Goal: Transaction & Acquisition: Book appointment/travel/reservation

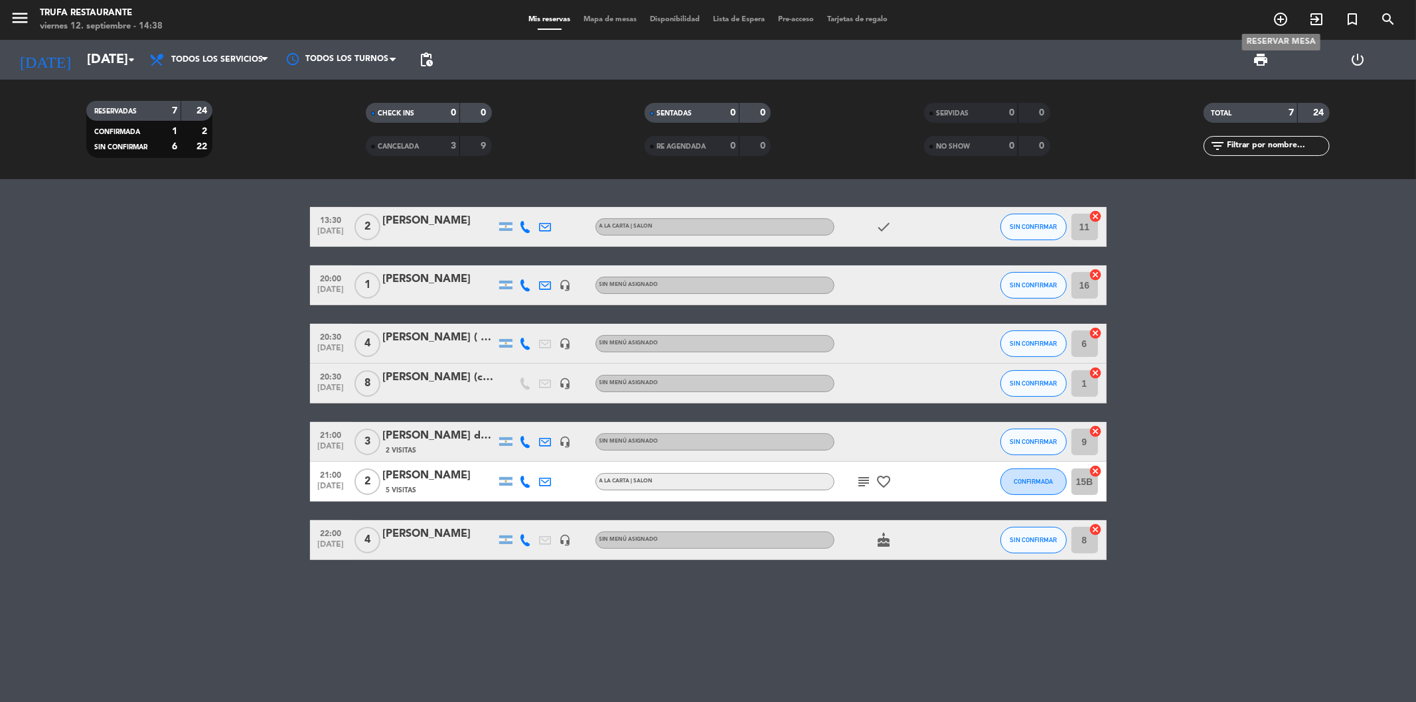
click at [1278, 21] on icon "add_circle_outline" at bounding box center [1280, 19] width 16 height 16
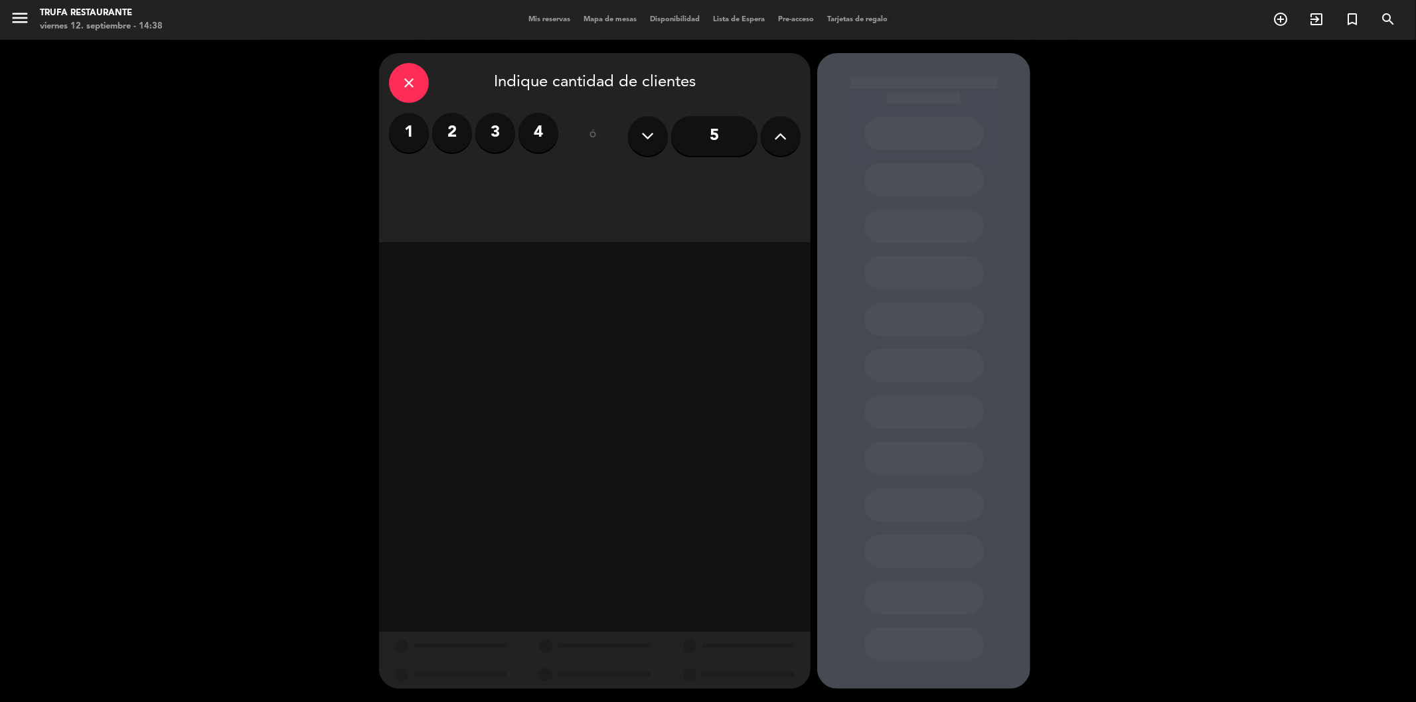
click at [443, 135] on label "2" at bounding box center [452, 133] width 40 height 40
click at [761, 189] on div "Cena" at bounding box center [750, 182] width 100 height 27
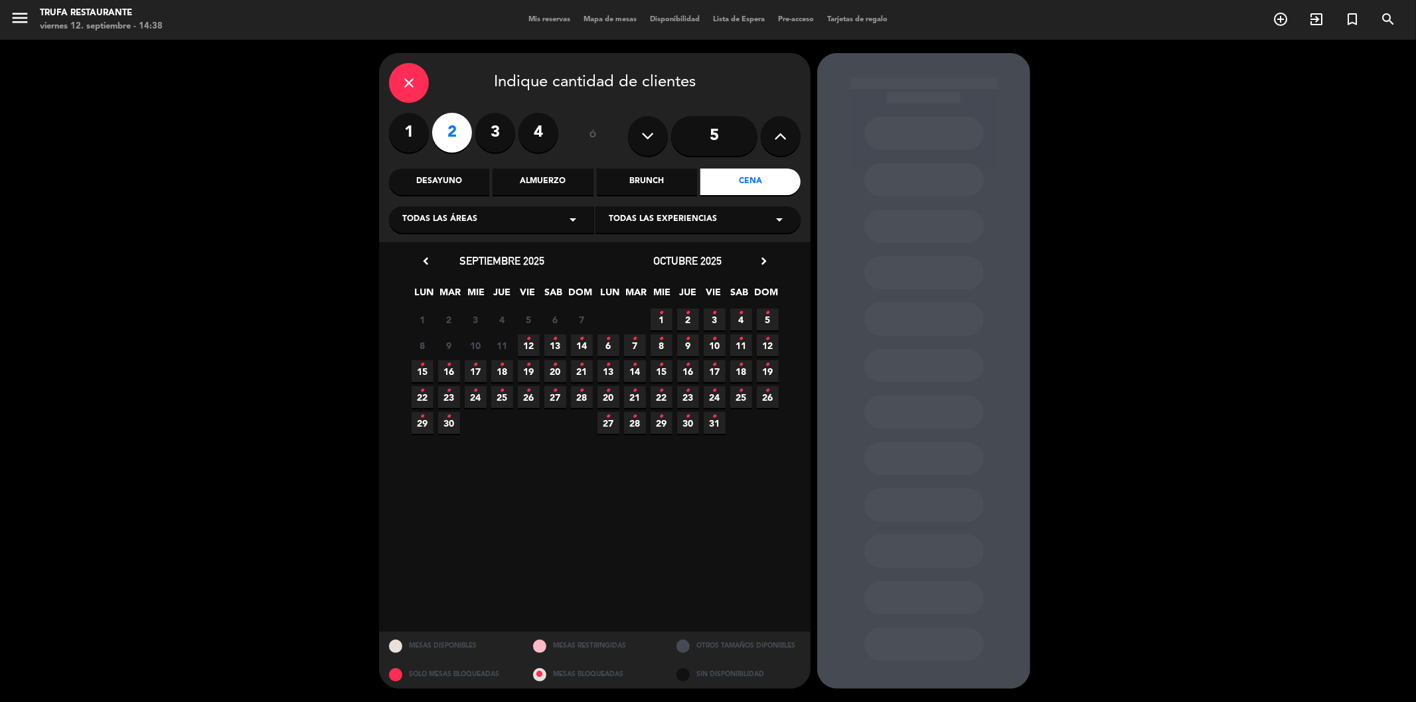
click at [526, 342] on icon "•" at bounding box center [528, 339] width 5 height 21
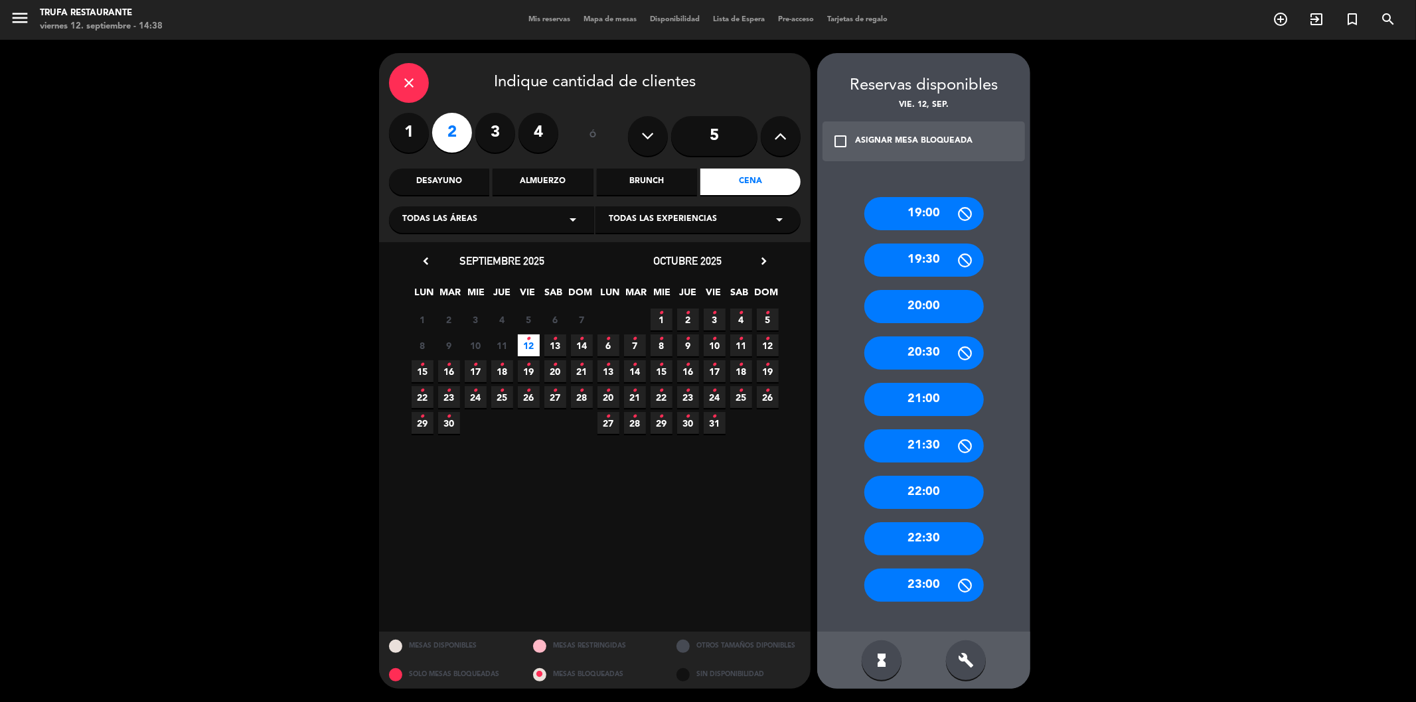
click at [918, 488] on div "22:00" at bounding box center [923, 492] width 119 height 33
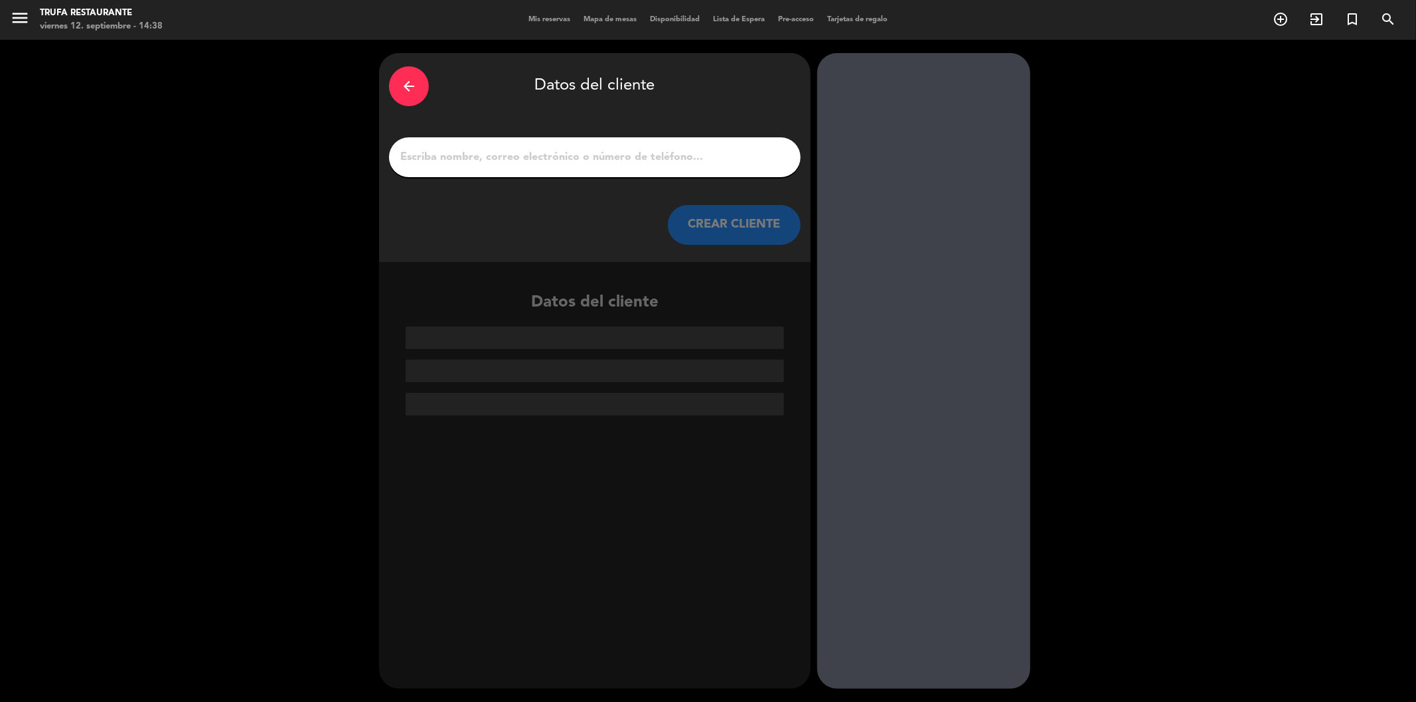
click at [542, 158] on input "1" at bounding box center [595, 157] width 392 height 19
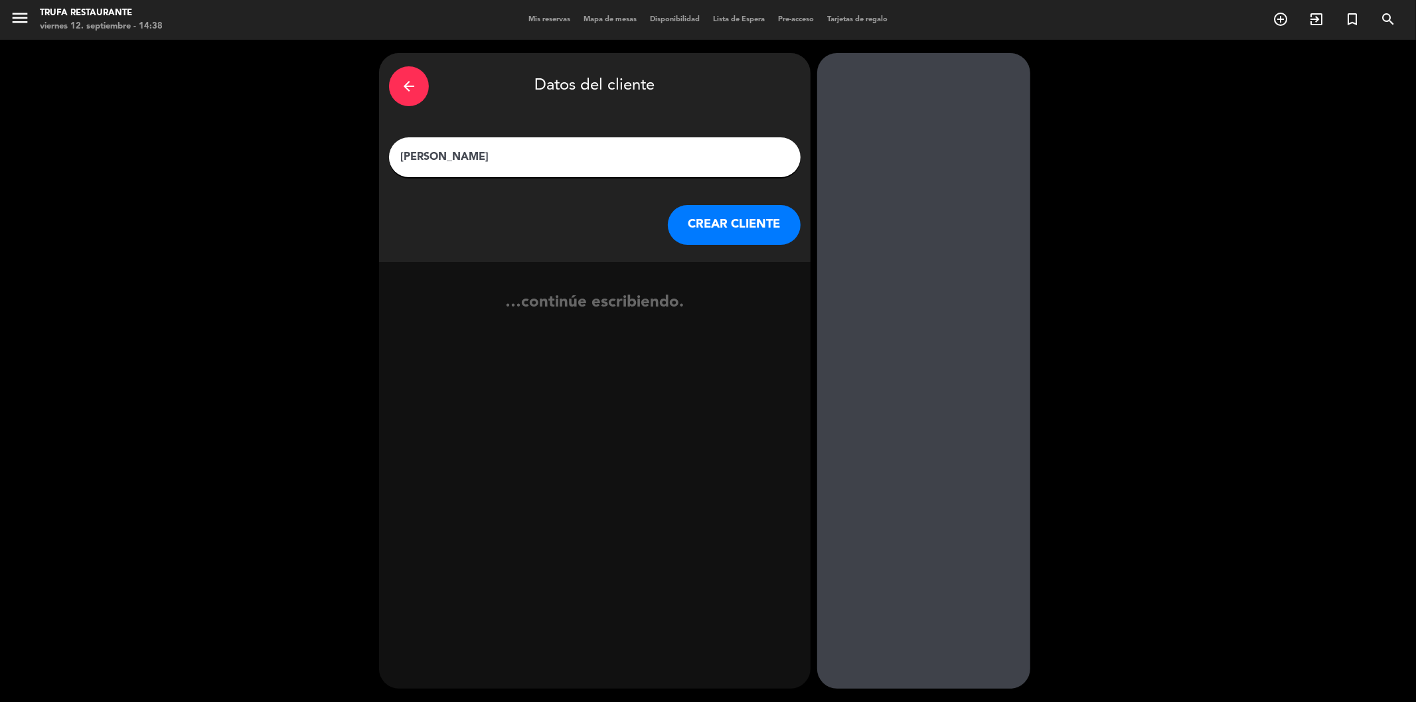
type input "[PERSON_NAME]"
click at [747, 228] on button "CREAR CLIENTE" at bounding box center [734, 225] width 133 height 40
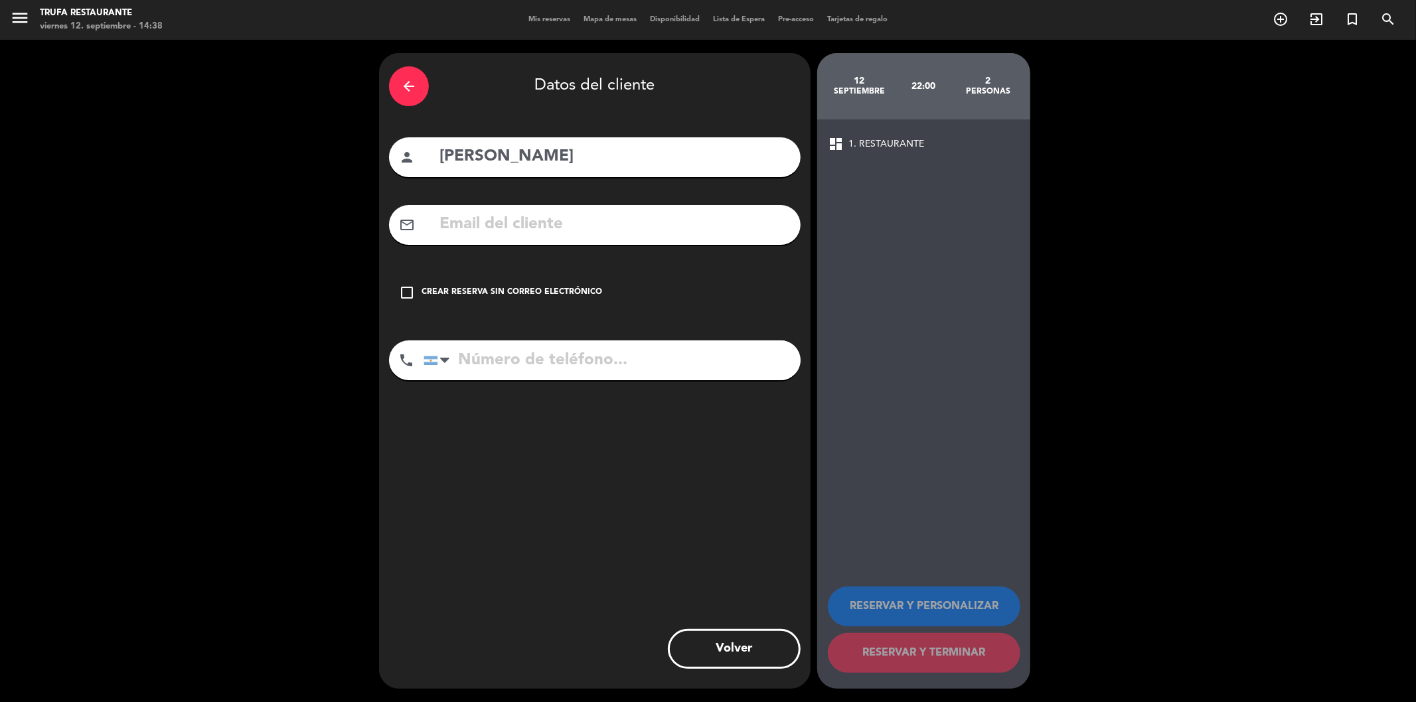
click at [415, 295] on div "check_box_outline_blank Crear reserva sin correo electrónico" at bounding box center [594, 293] width 411 height 40
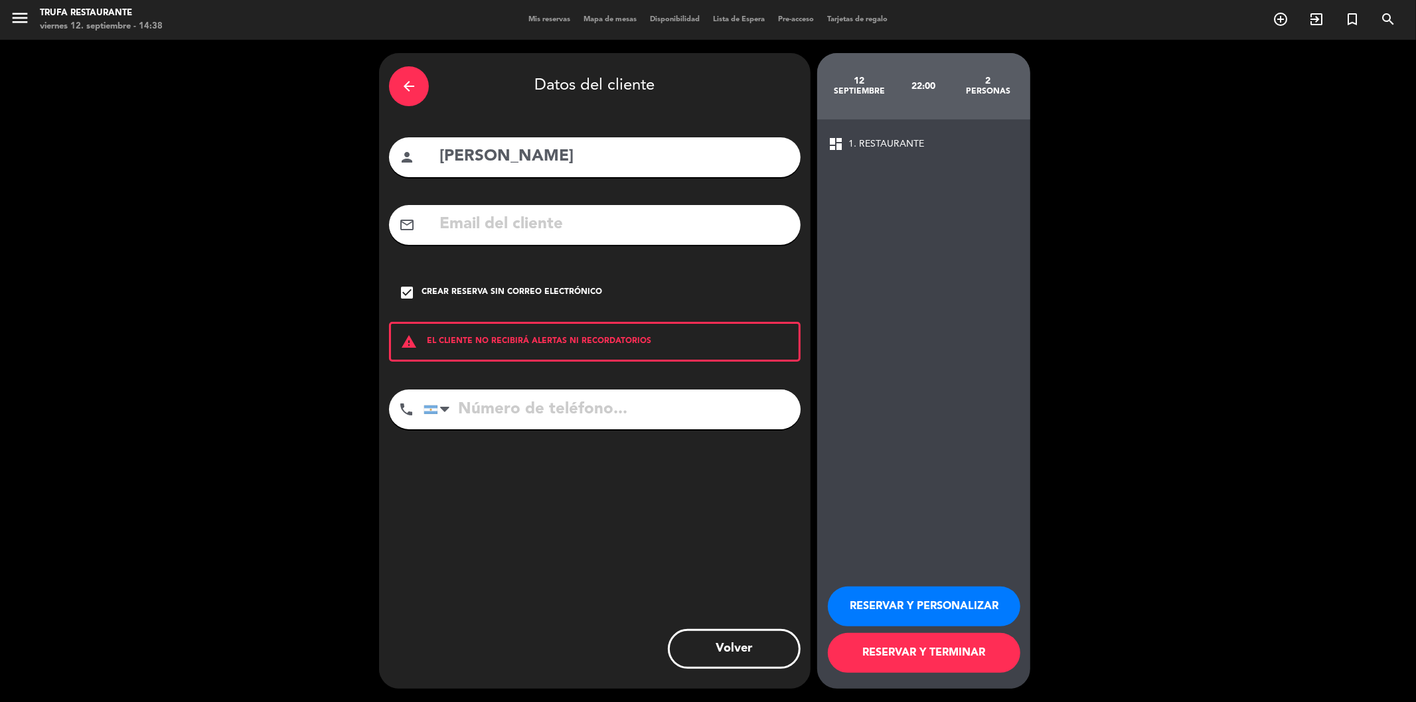
click at [498, 396] on input "tel" at bounding box center [611, 410] width 377 height 40
type input "1130001178"
click at [967, 655] on button "RESERVAR Y TERMINAR" at bounding box center [924, 653] width 192 height 40
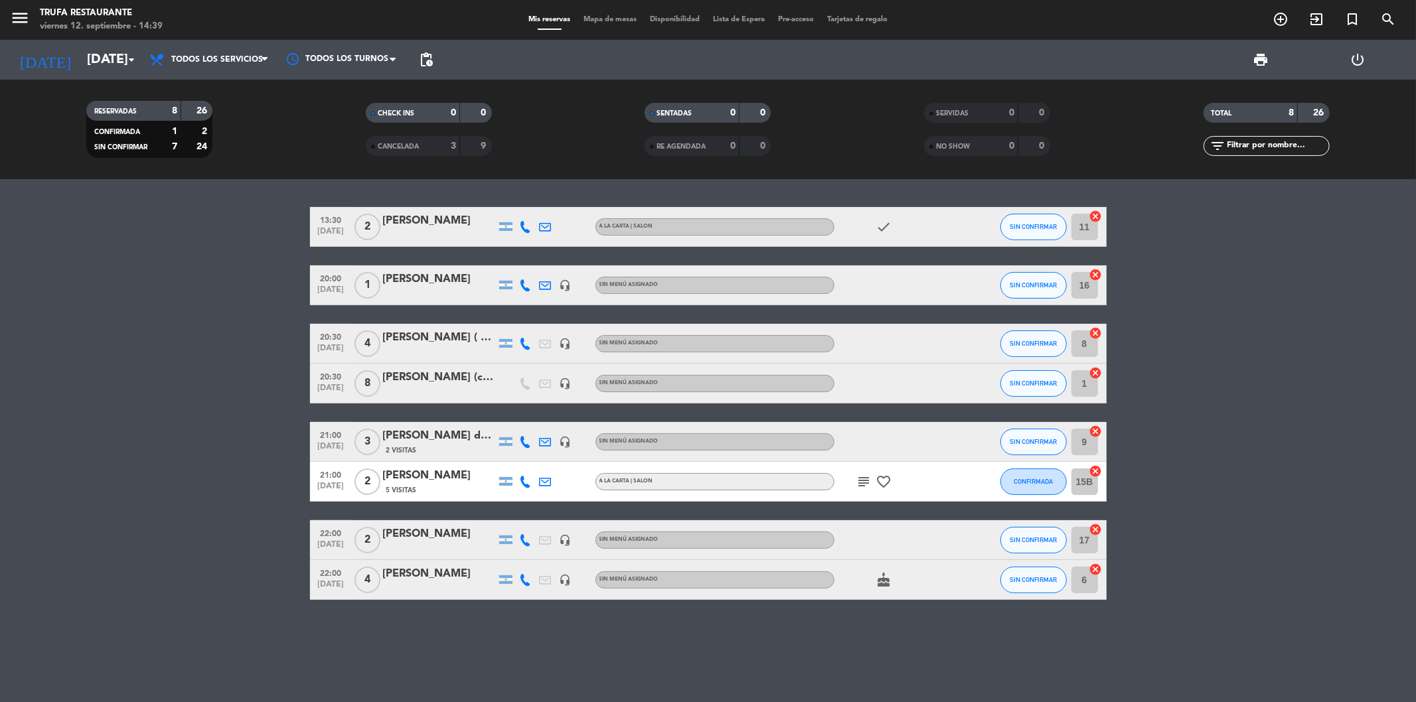
click at [395, 548] on div at bounding box center [439, 549] width 113 height 11
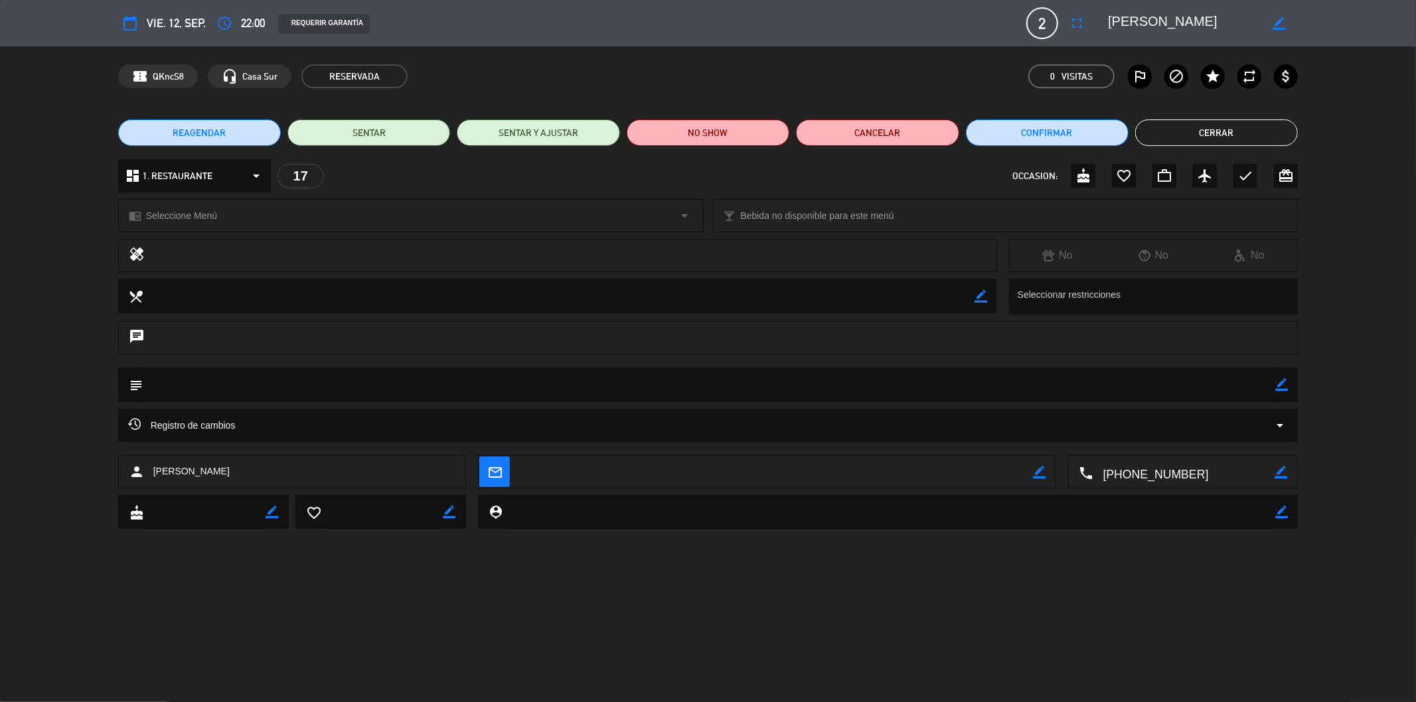
click at [1191, 477] on textarea at bounding box center [1184, 472] width 182 height 33
drag, startPoint x: 1191, startPoint y: 477, endPoint x: 1144, endPoint y: 476, distance: 47.1
click at [1145, 476] on textarea at bounding box center [1184, 472] width 182 height 33
click at [1142, 473] on textarea at bounding box center [1184, 472] width 182 height 33
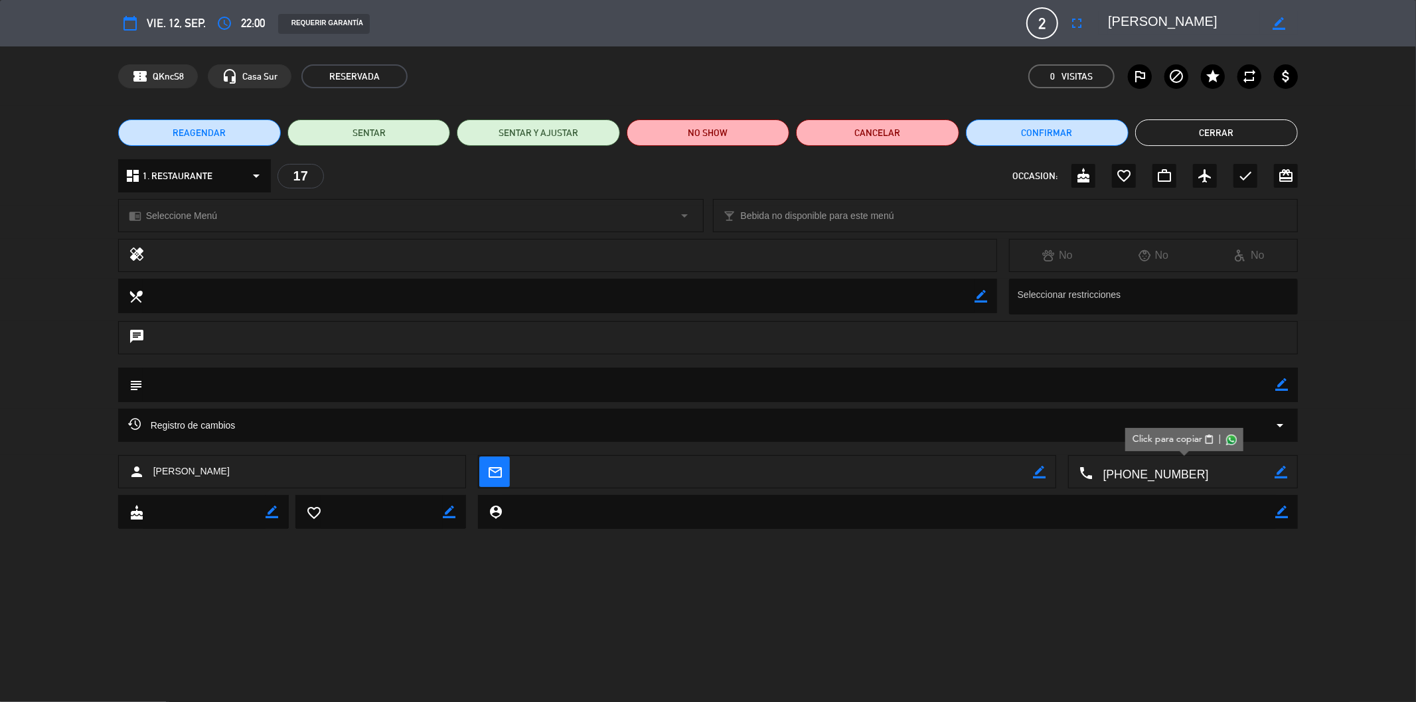
click at [1157, 438] on span "Click para copiar" at bounding box center [1167, 440] width 70 height 14
click at [1235, 128] on button "Cerrar" at bounding box center [1216, 132] width 163 height 27
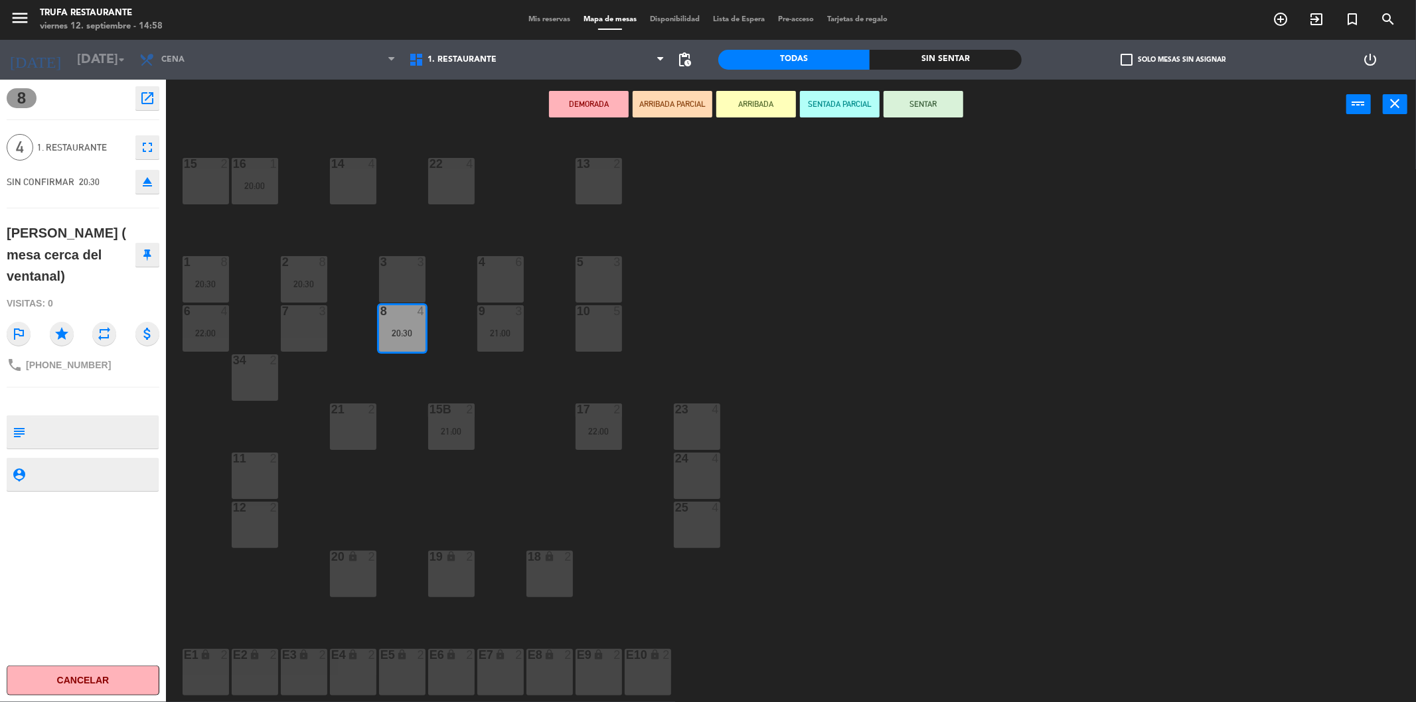
click at [242, 94] on div "DEMORADA ARRIBADA PARCIAL ARRIBADA SENTADA PARCIAL SENTAR power_input close" at bounding box center [756, 105] width 1180 height 50
click at [536, 34] on div "menu Trufa Restaurante [DATE] 12. septiembre - 14:59 Mis reservas Mapa de mesas…" at bounding box center [708, 20] width 1416 height 40
drag, startPoint x: 536, startPoint y: 29, endPoint x: 531, endPoint y: 18, distance: 12.5
click at [534, 27] on div "menu Trufa Restaurante [DATE] 12. septiembre - 14:59 Mis reservas Mapa de mesas…" at bounding box center [708, 20] width 1416 height 40
click at [531, 18] on span "Mis reservas" at bounding box center [549, 19] width 55 height 7
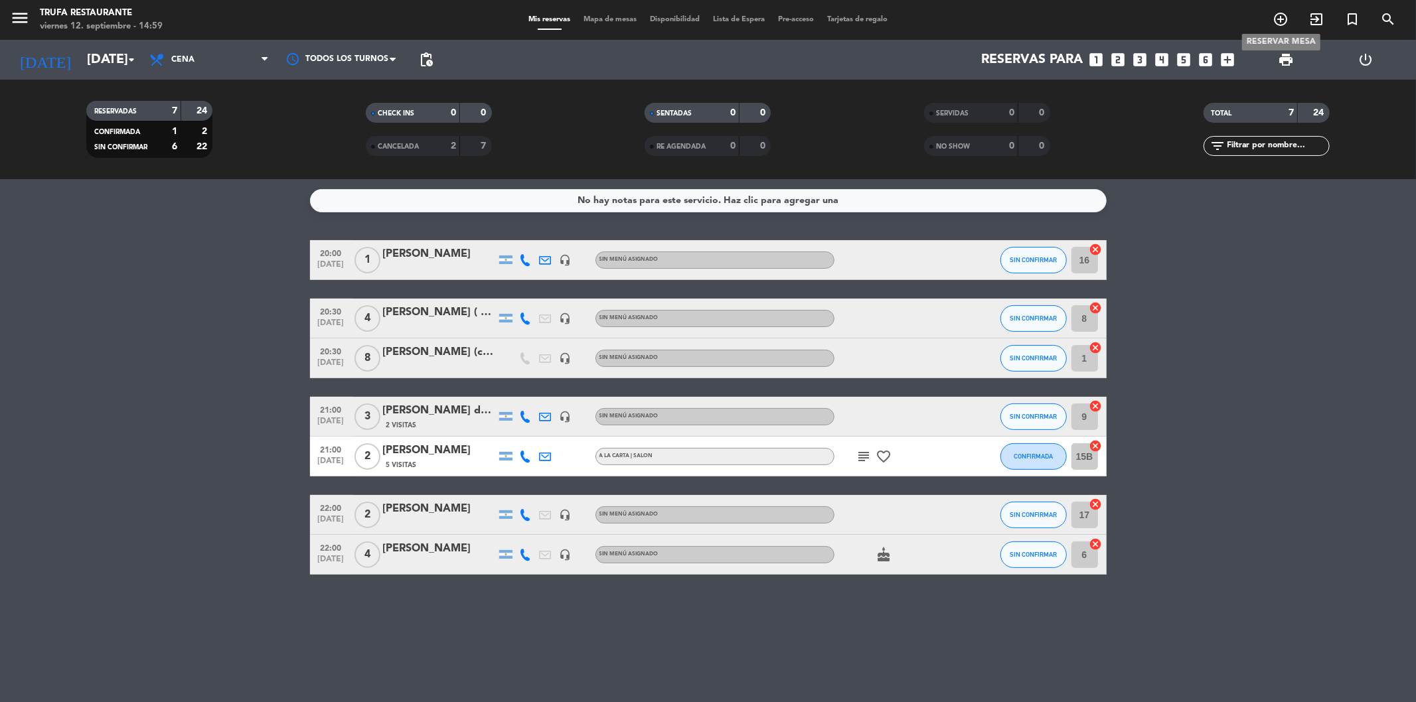
click at [1275, 23] on icon "add_circle_outline" at bounding box center [1280, 19] width 16 height 16
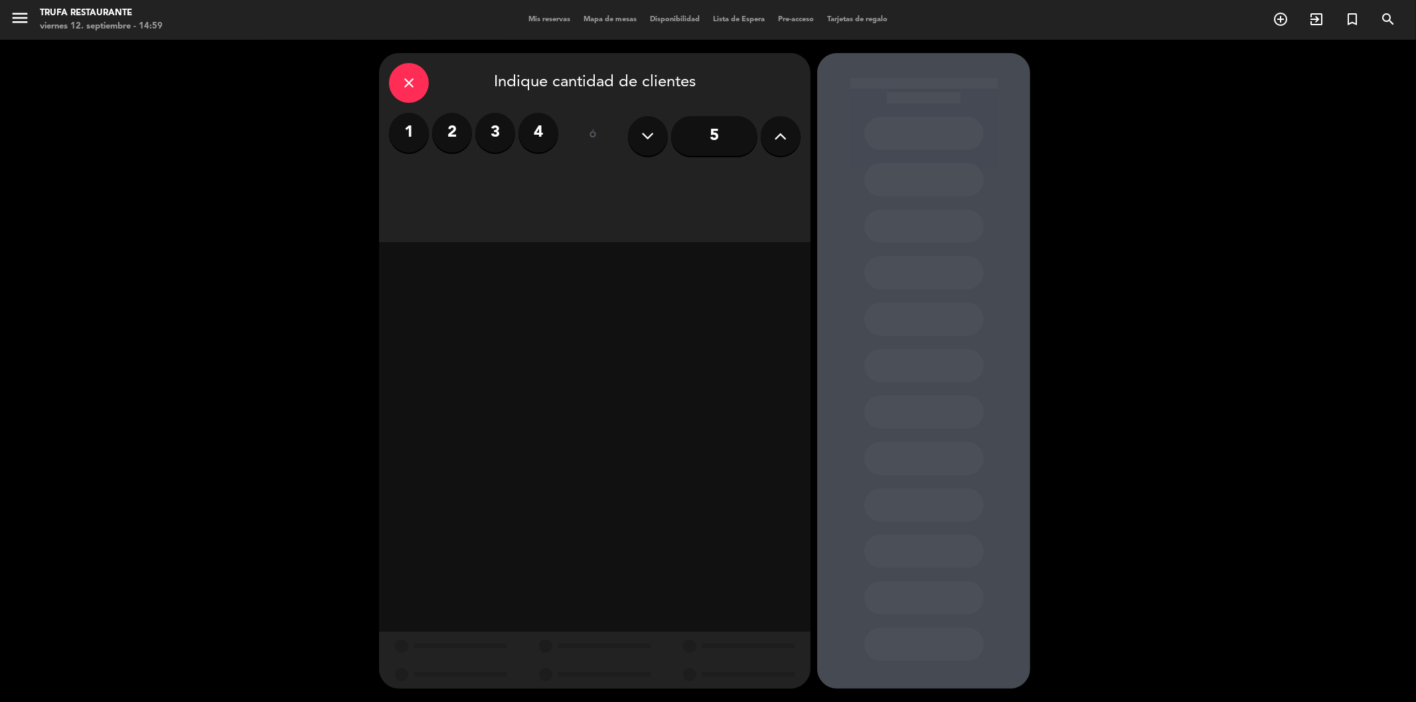
click at [534, 142] on label "4" at bounding box center [538, 133] width 40 height 40
click at [763, 182] on div "Cena" at bounding box center [750, 182] width 100 height 27
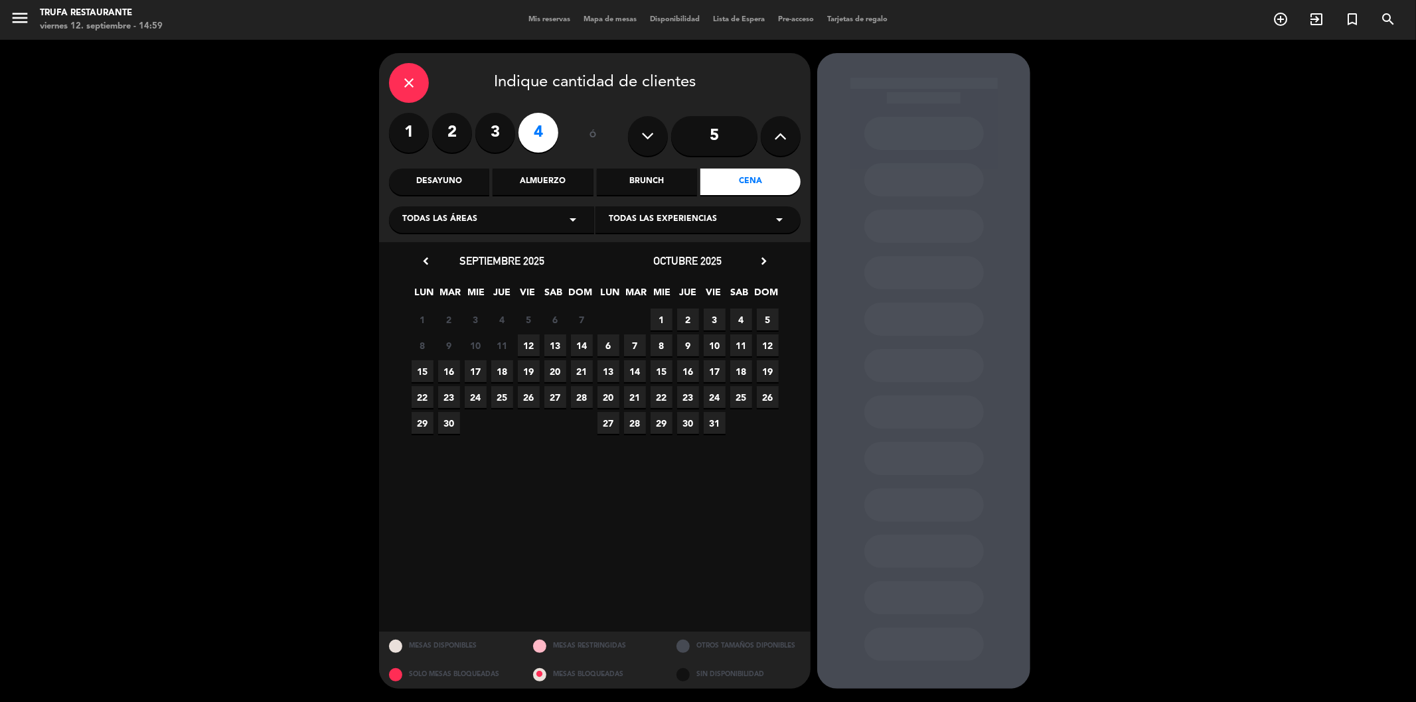
click at [533, 348] on span "12" at bounding box center [529, 345] width 22 height 22
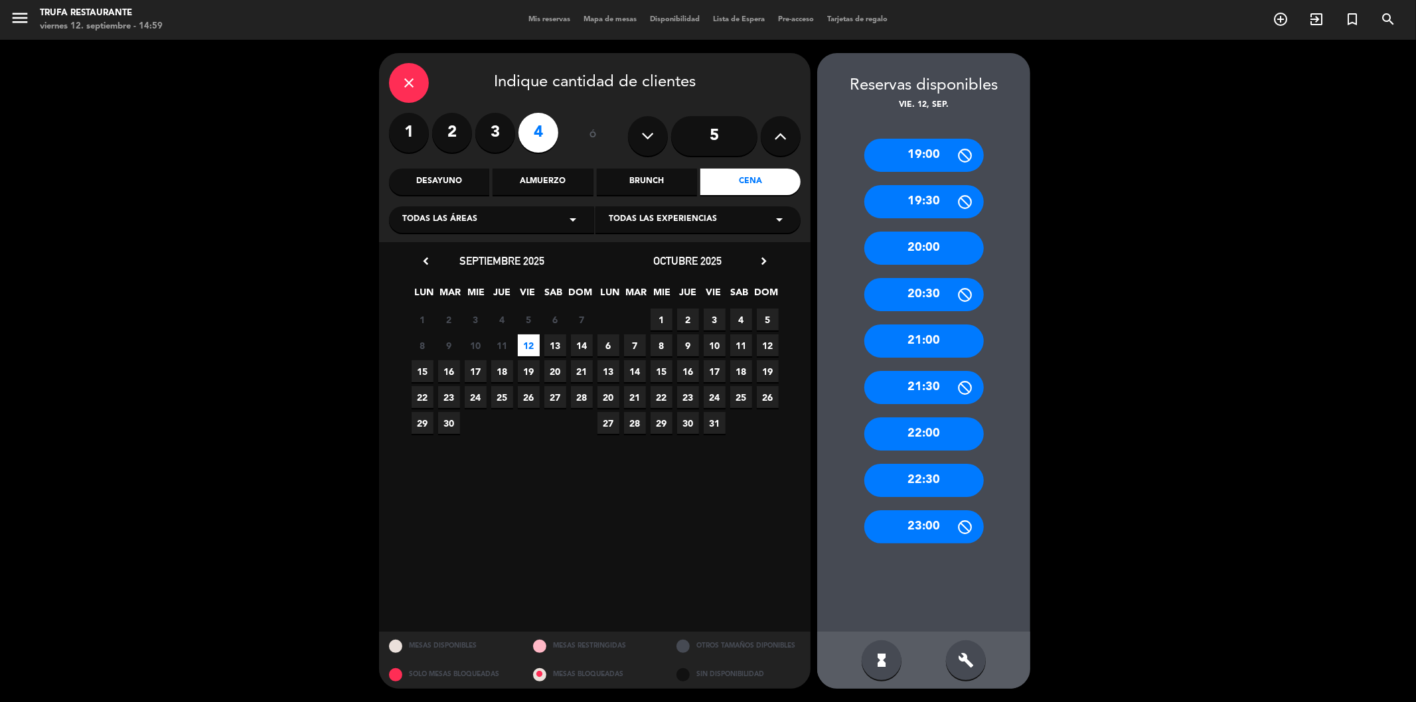
click at [936, 299] on div "20:30" at bounding box center [923, 294] width 119 height 33
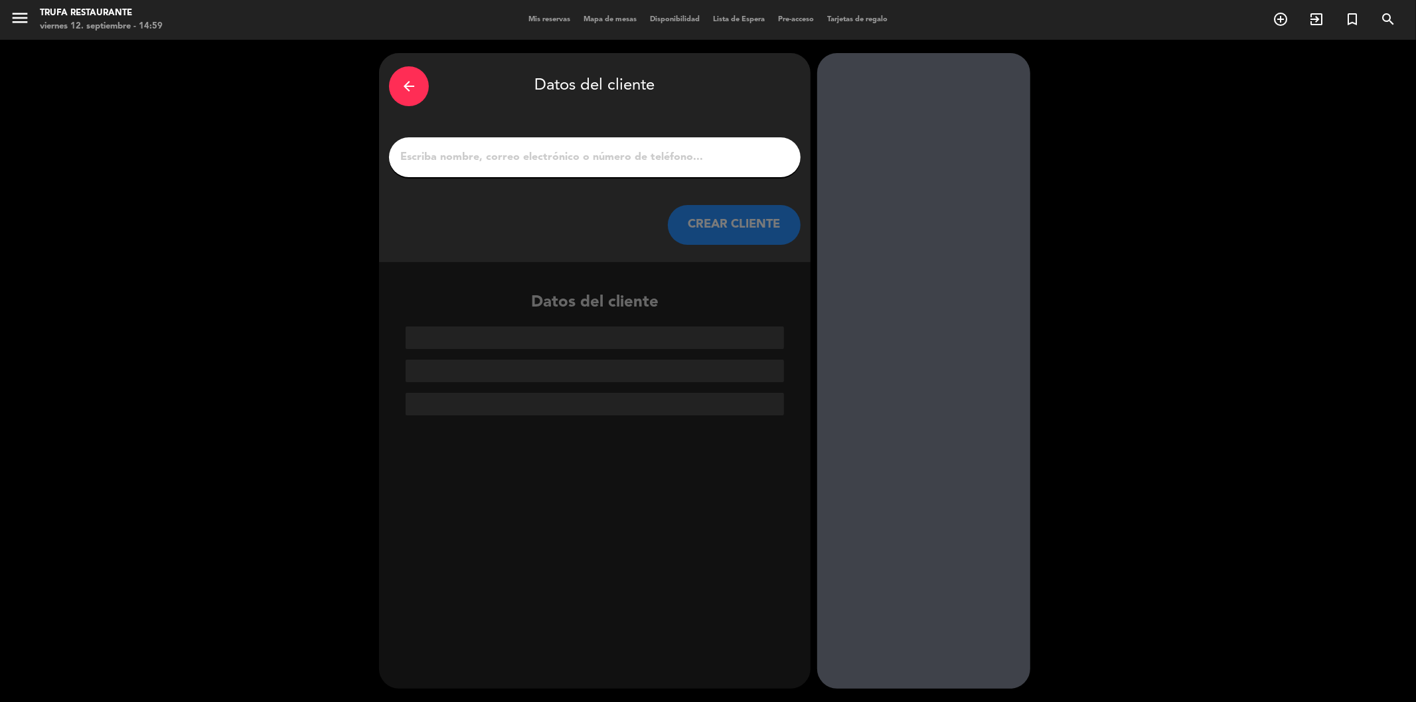
click at [480, 159] on input "1" at bounding box center [595, 157] width 392 height 19
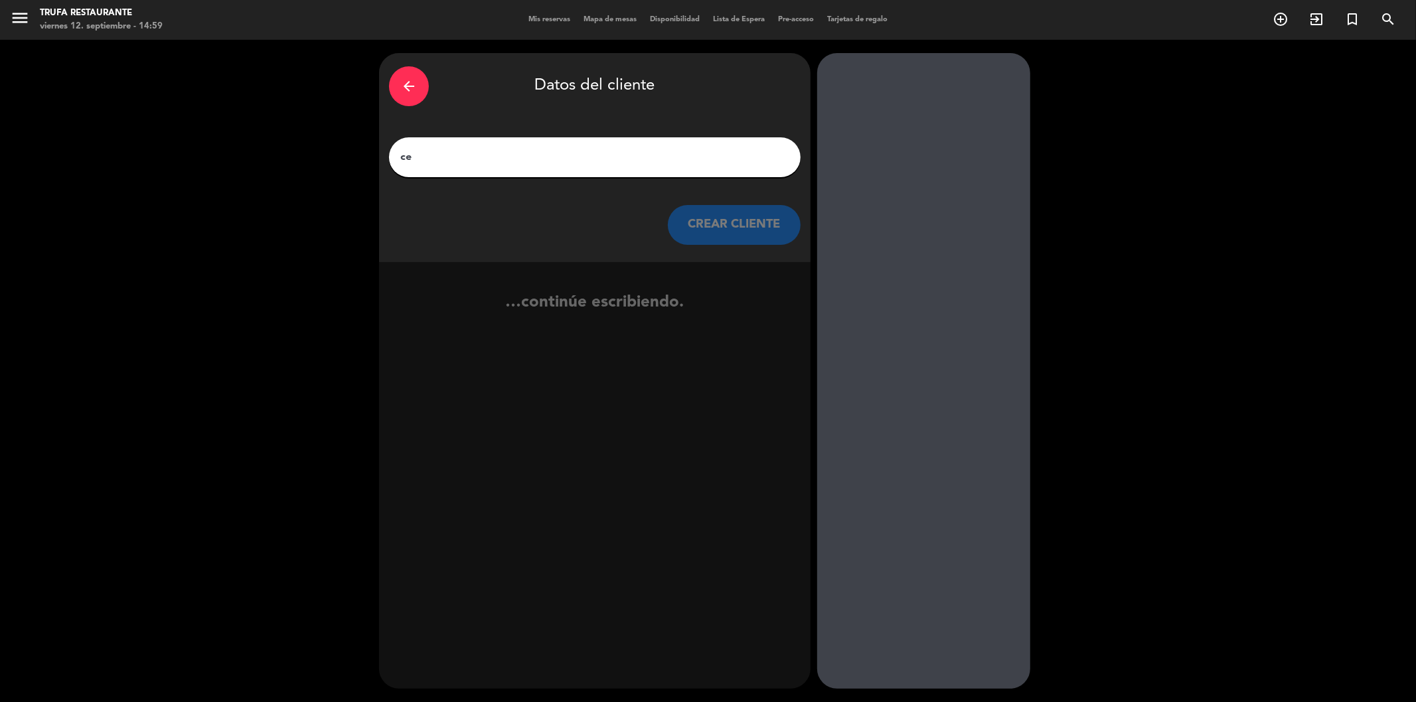
type input "c"
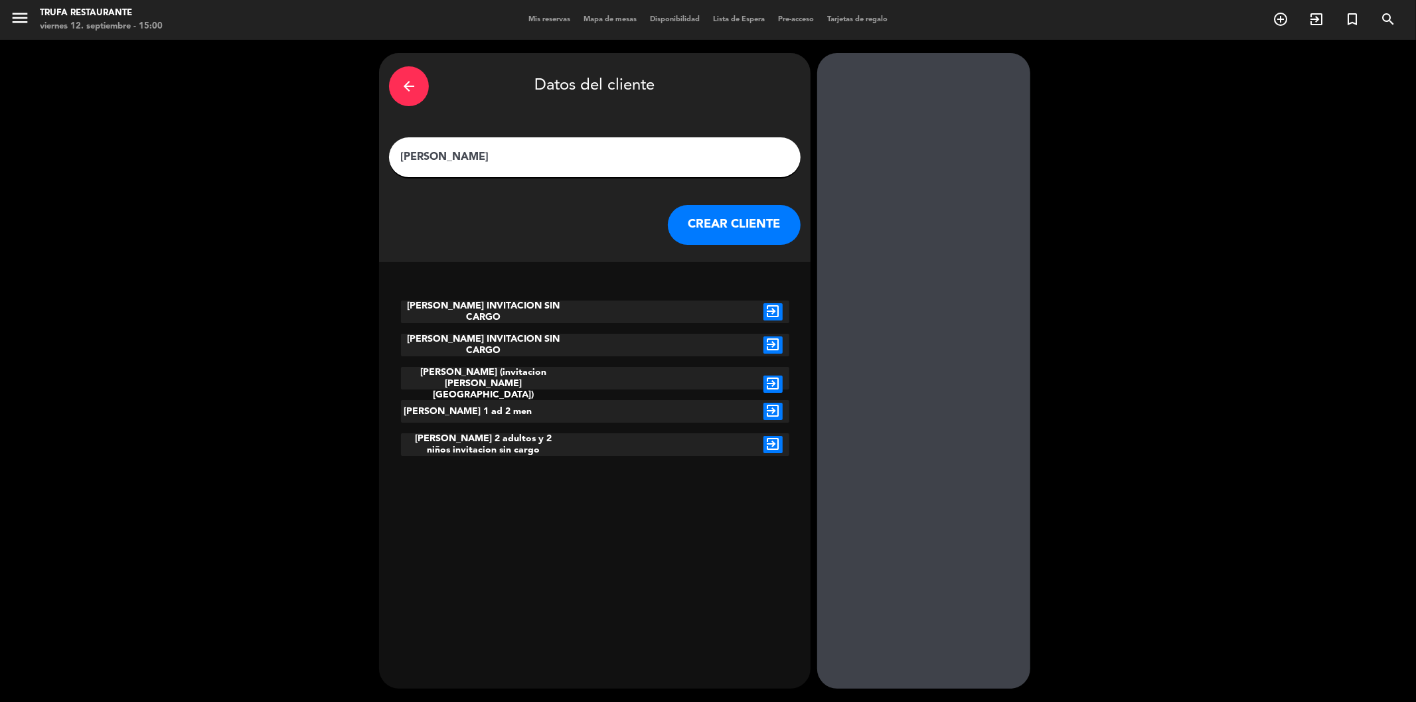
type input "[PERSON_NAME]"
click at [713, 236] on button "CREAR CLIENTE" at bounding box center [734, 225] width 133 height 40
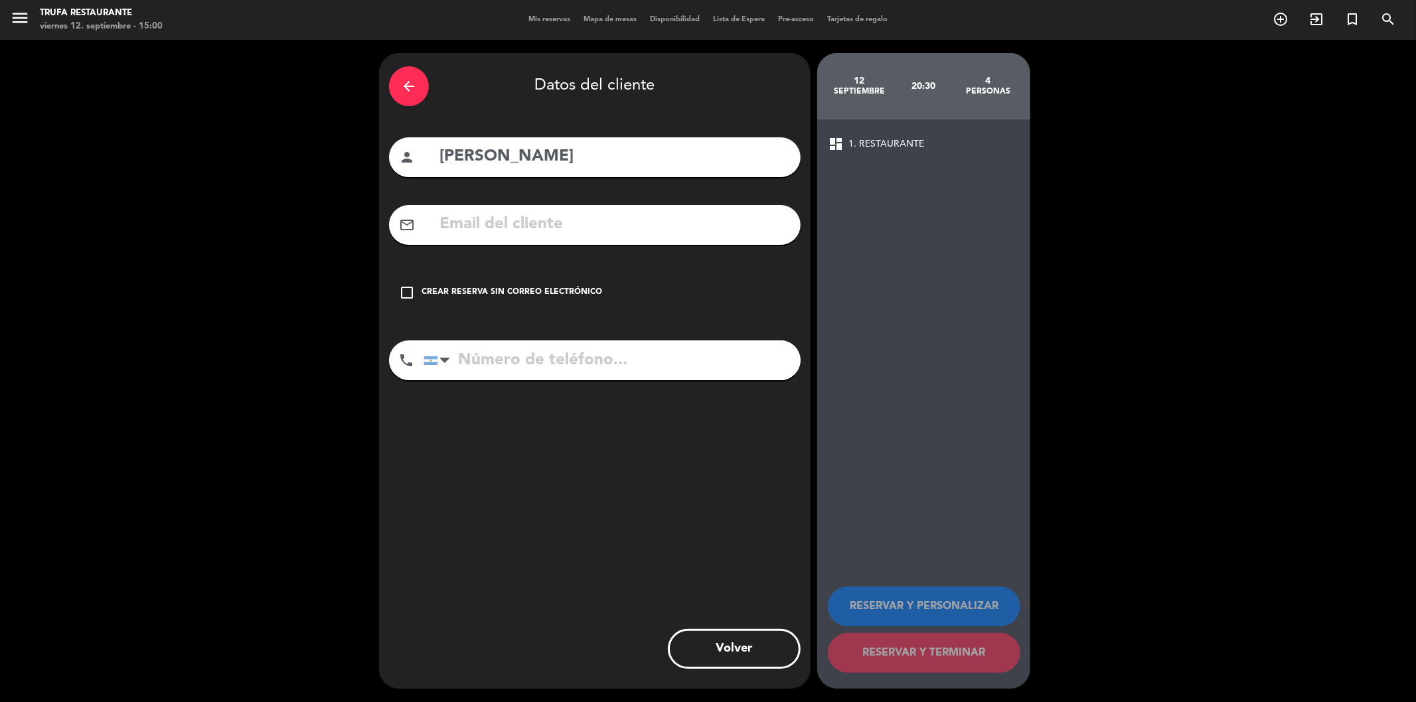
click at [410, 289] on icon "check_box_outline_blank" at bounding box center [407, 293] width 16 height 16
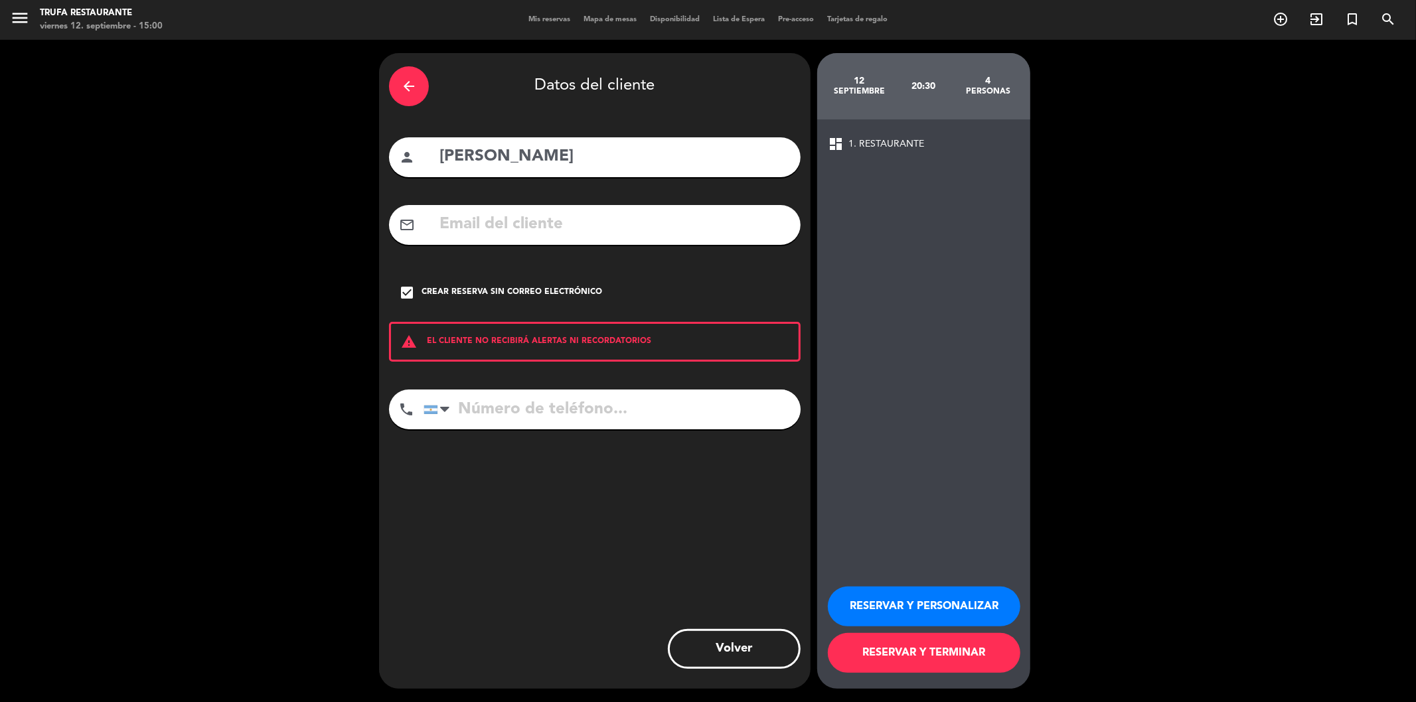
click at [509, 409] on input "tel" at bounding box center [611, 410] width 377 height 40
click at [909, 605] on button "RESERVAR Y PERSONALIZAR" at bounding box center [924, 607] width 192 height 40
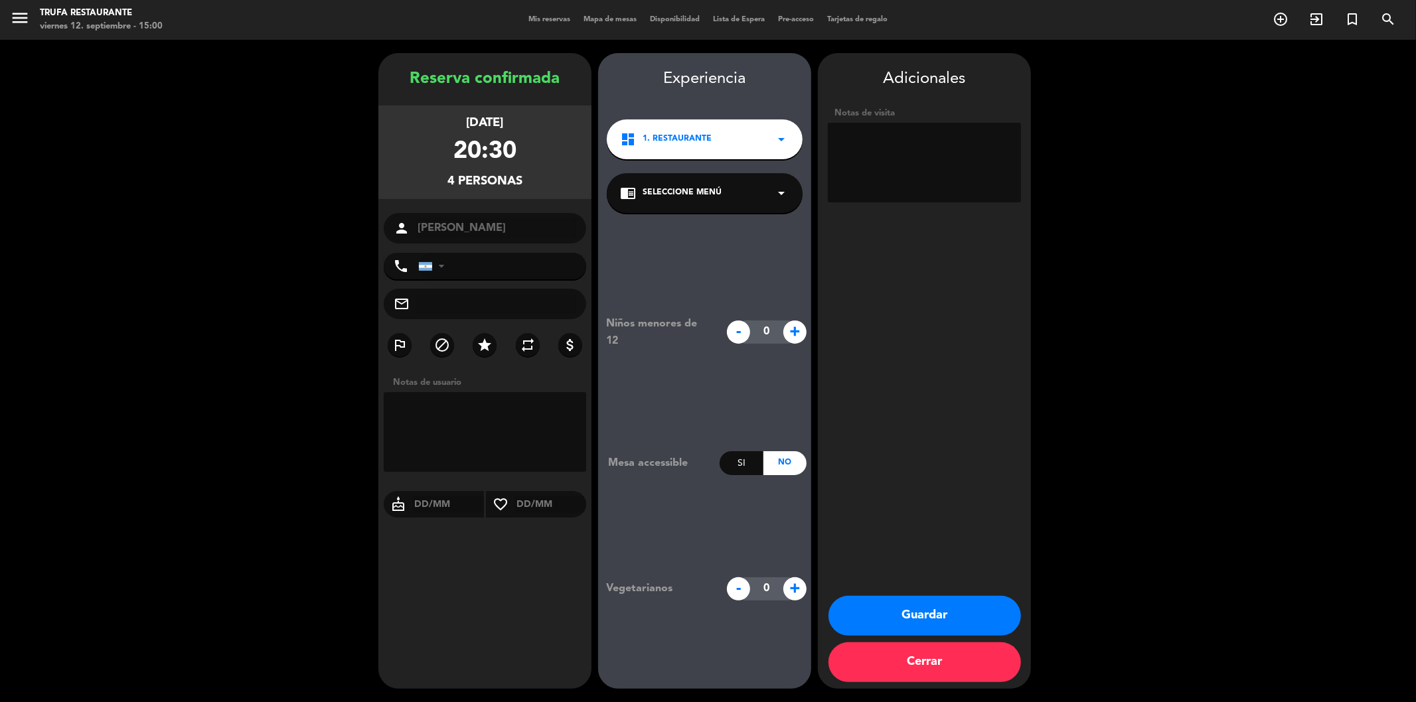
click at [452, 419] on textarea at bounding box center [485, 432] width 202 height 80
type textarea "INVITACION ESPECIAL SIN CARGO."
click at [787, 332] on span "+" at bounding box center [794, 332] width 23 height 23
click at [792, 339] on span "+" at bounding box center [794, 332] width 23 height 23
type input "2"
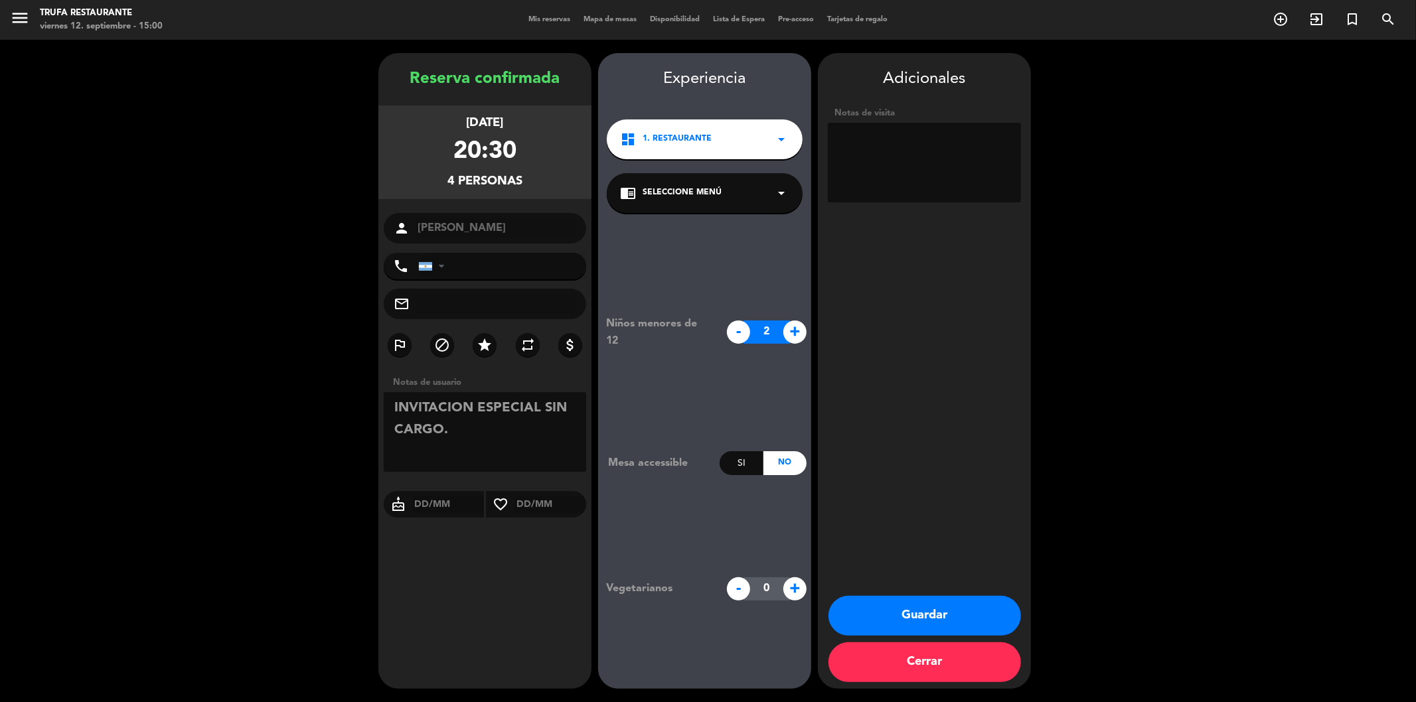
click at [918, 612] on button "Guardar" at bounding box center [924, 616] width 192 height 40
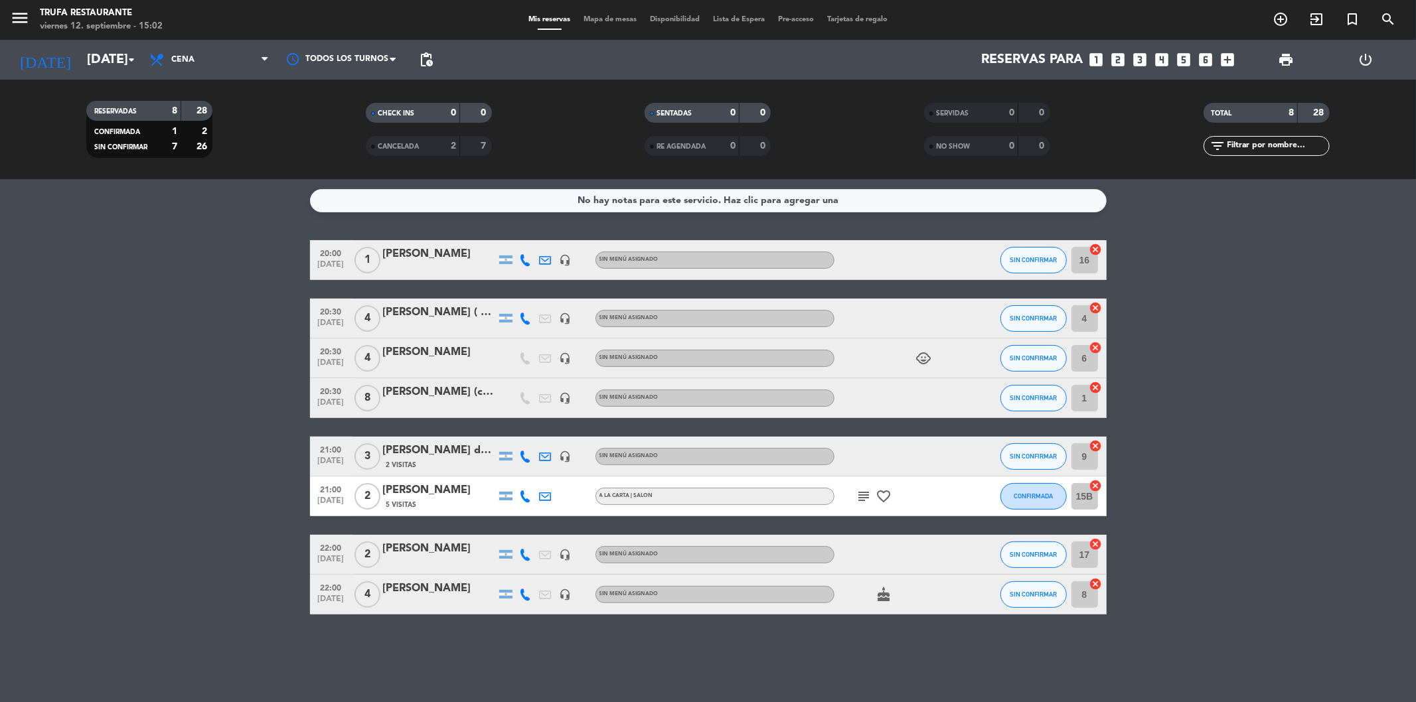
click at [738, 625] on div "No hay notas para este servicio. Haz clic para agregar una 20:00 [DATE] 1 [PERS…" at bounding box center [708, 440] width 1416 height 523
